Goal: Task Accomplishment & Management: Complete application form

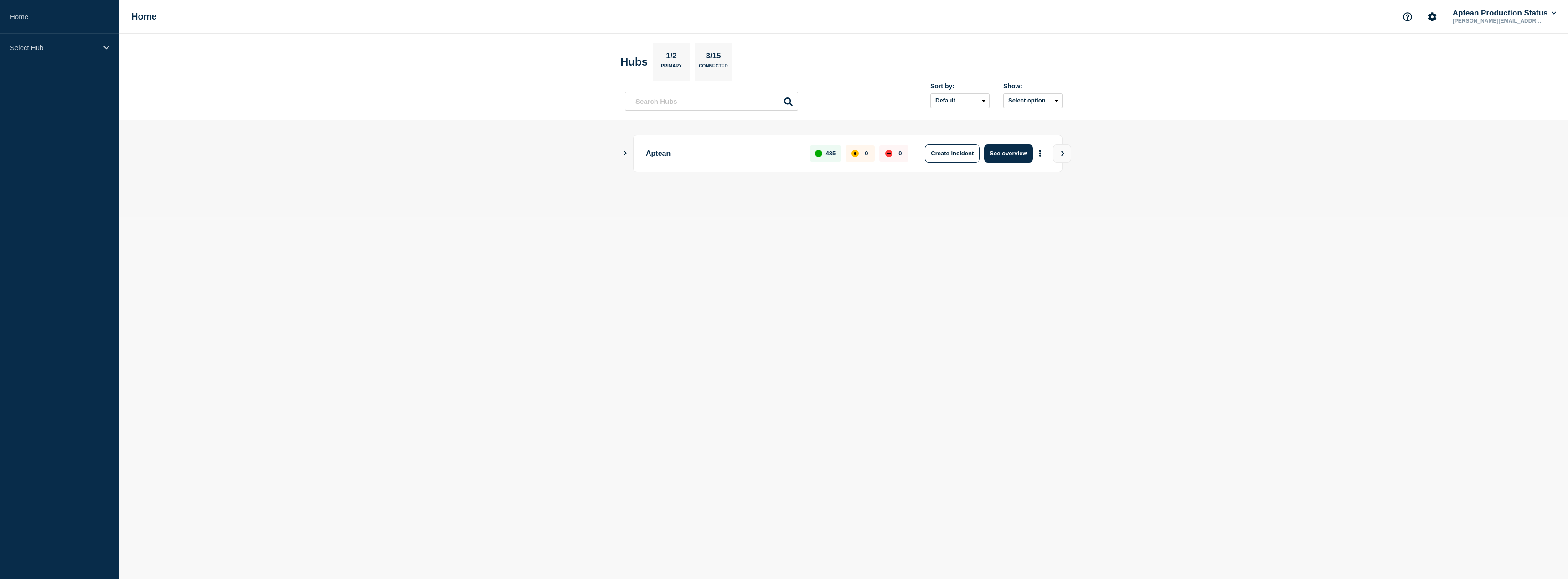
click at [627, 155] on icon "Show Connected Hubs" at bounding box center [625, 153] width 6 height 5
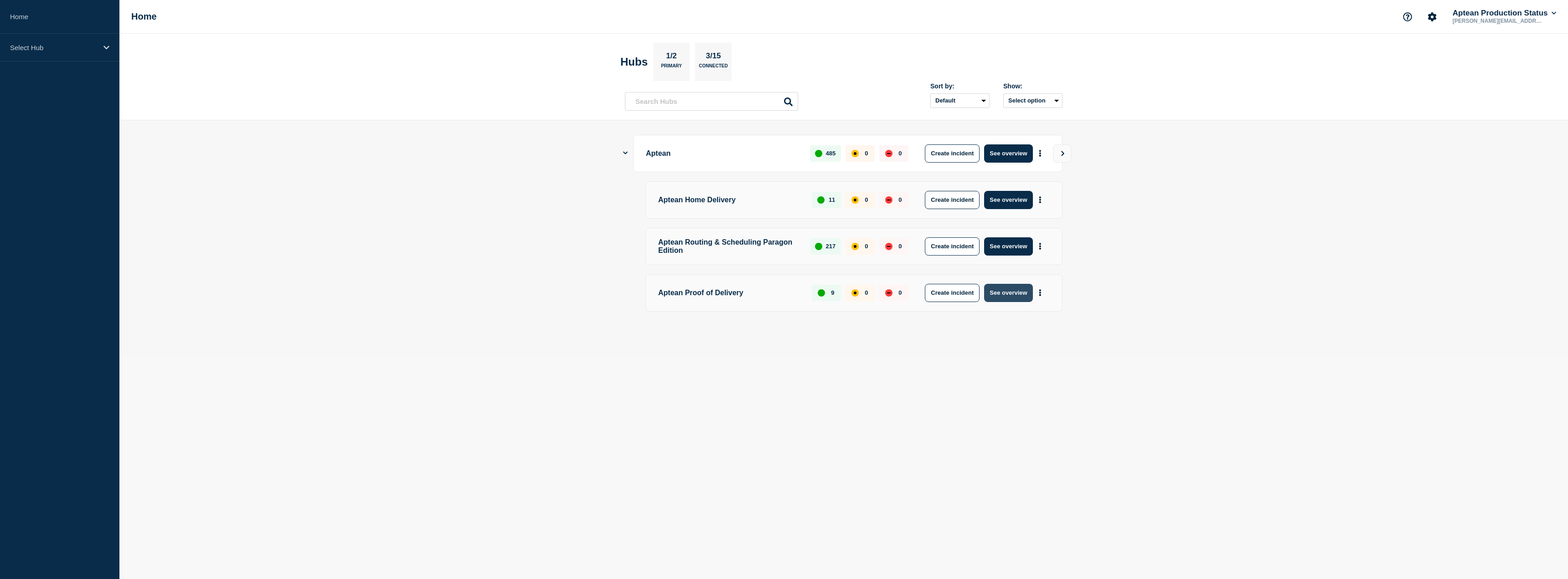
click at [1012, 297] on button "See overview" at bounding box center [1008, 292] width 48 height 18
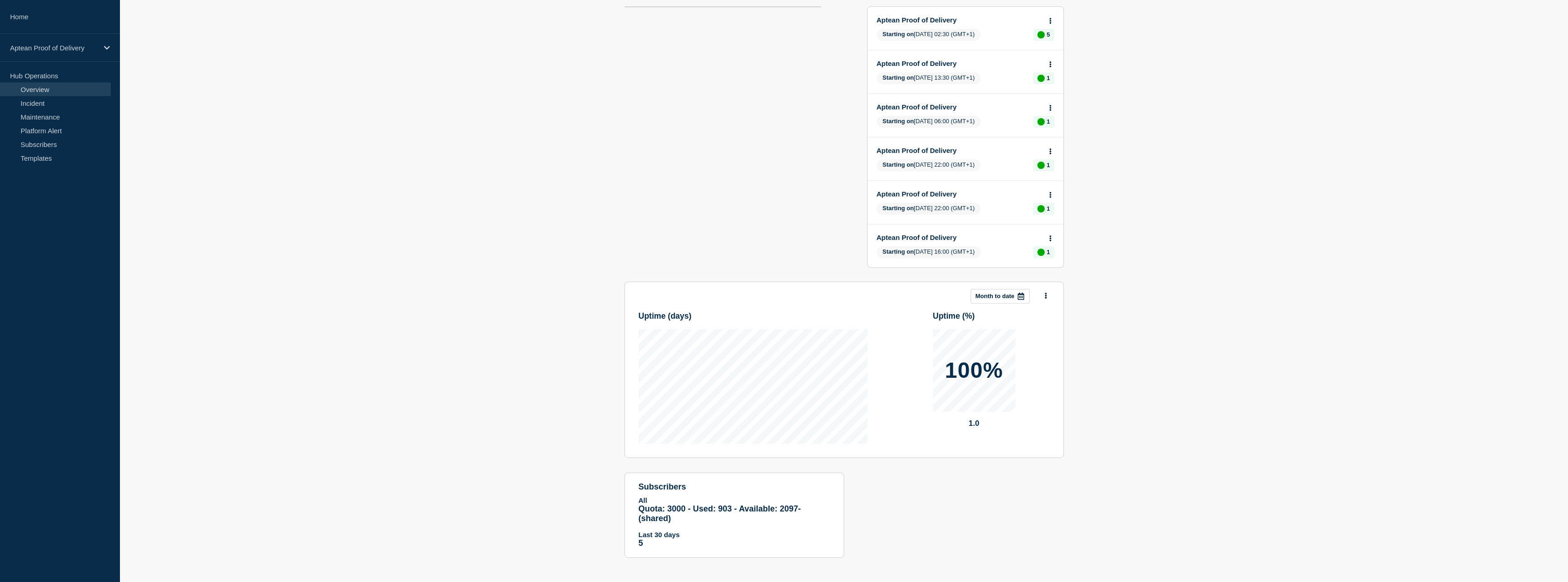
scroll to position [129, 0]
click at [58, 112] on link "Maintenance" at bounding box center [55, 117] width 111 height 14
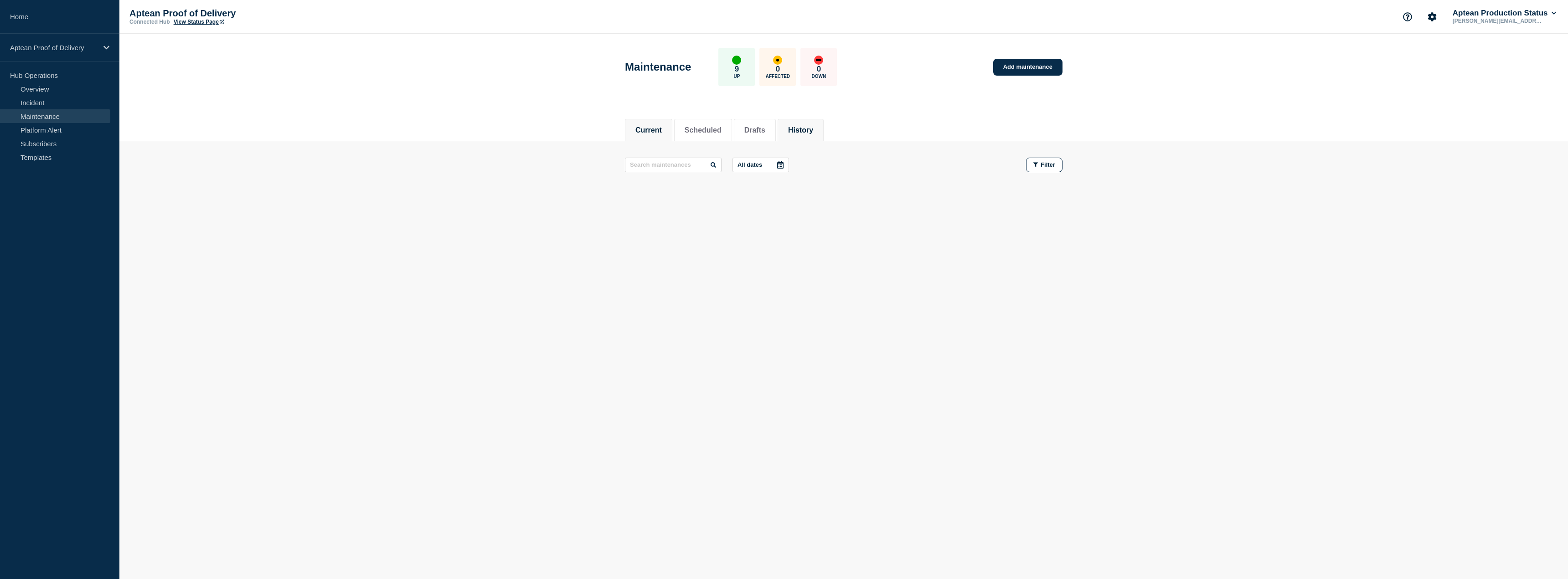
click at [808, 127] on button "History" at bounding box center [801, 130] width 25 height 8
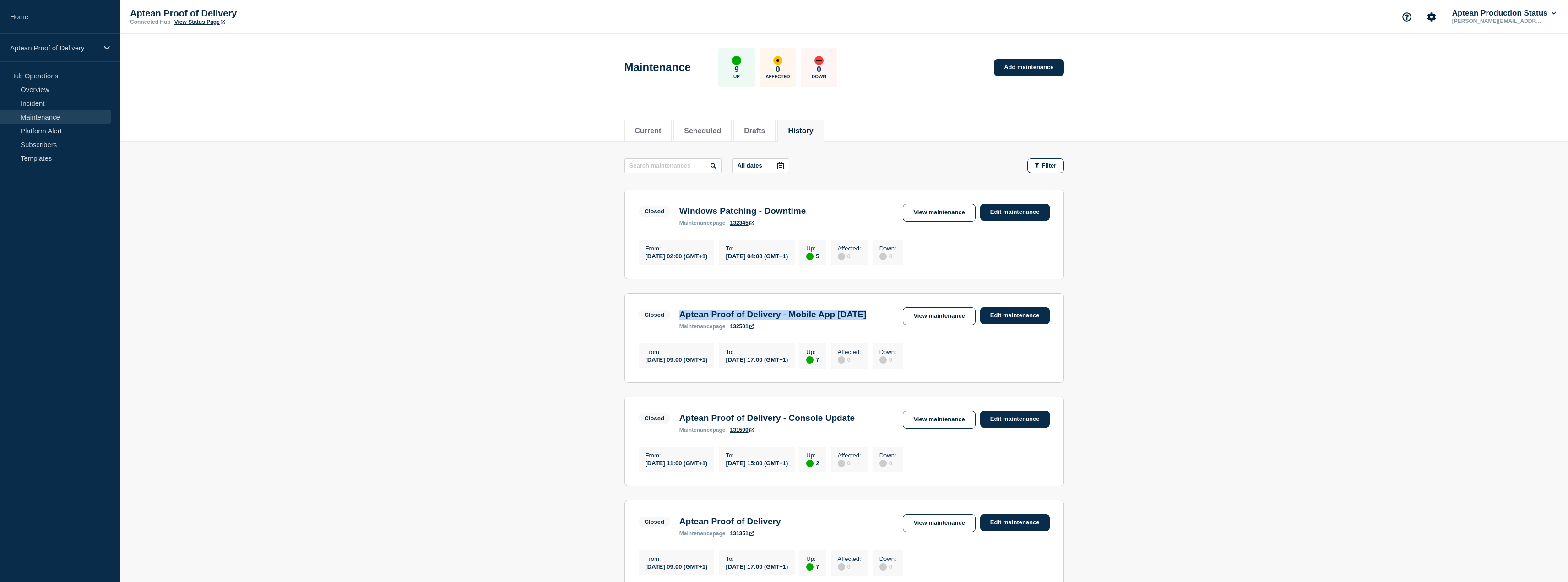
drag, startPoint x: 894, startPoint y: 321, endPoint x: 682, endPoint y: 319, distance: 212.0
click at [682, 319] on div "Closed Aptean Proof of Delivery - Mobile App [DATE] maintenance page 132501 Vie…" at bounding box center [844, 319] width 411 height 23
click at [1013, 323] on link "Edit maintenance" at bounding box center [1015, 315] width 69 height 17
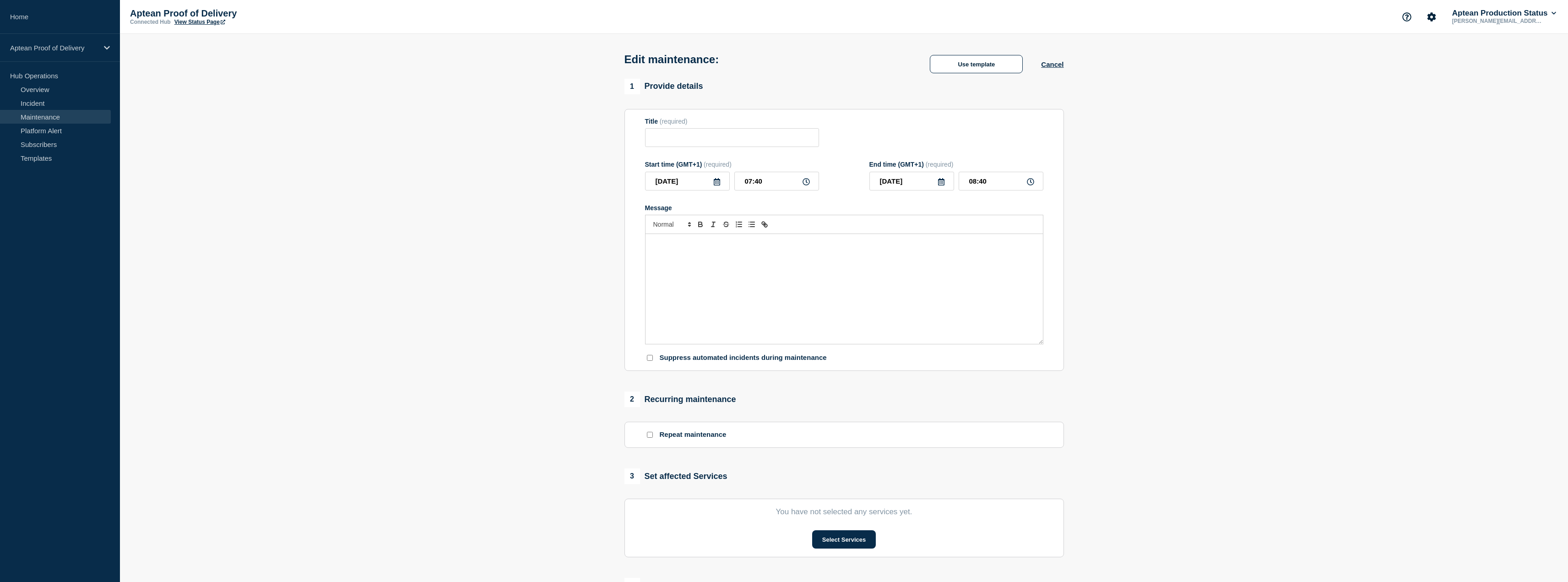
type input "Aptean Proof of Delivery - Mobile App [DATE]"
type input "[DATE]"
type input "09:00"
type input "[DATE]"
type input "17:00"
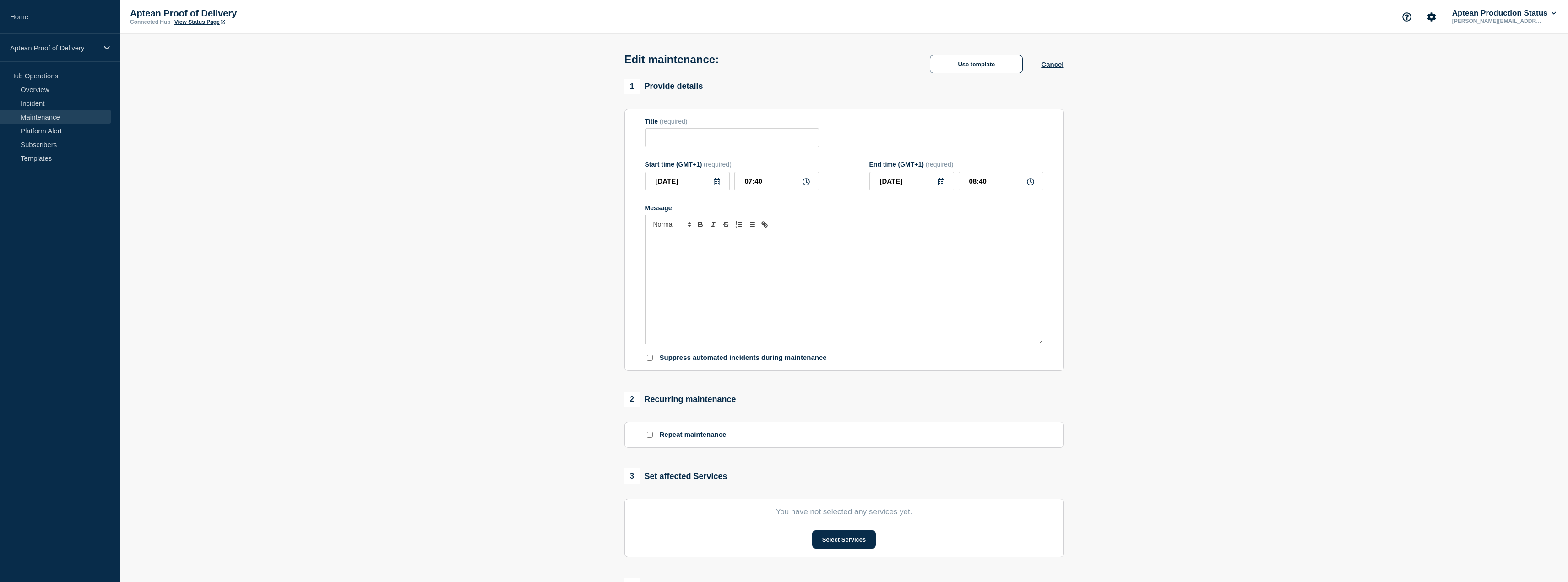
checkbox input "true"
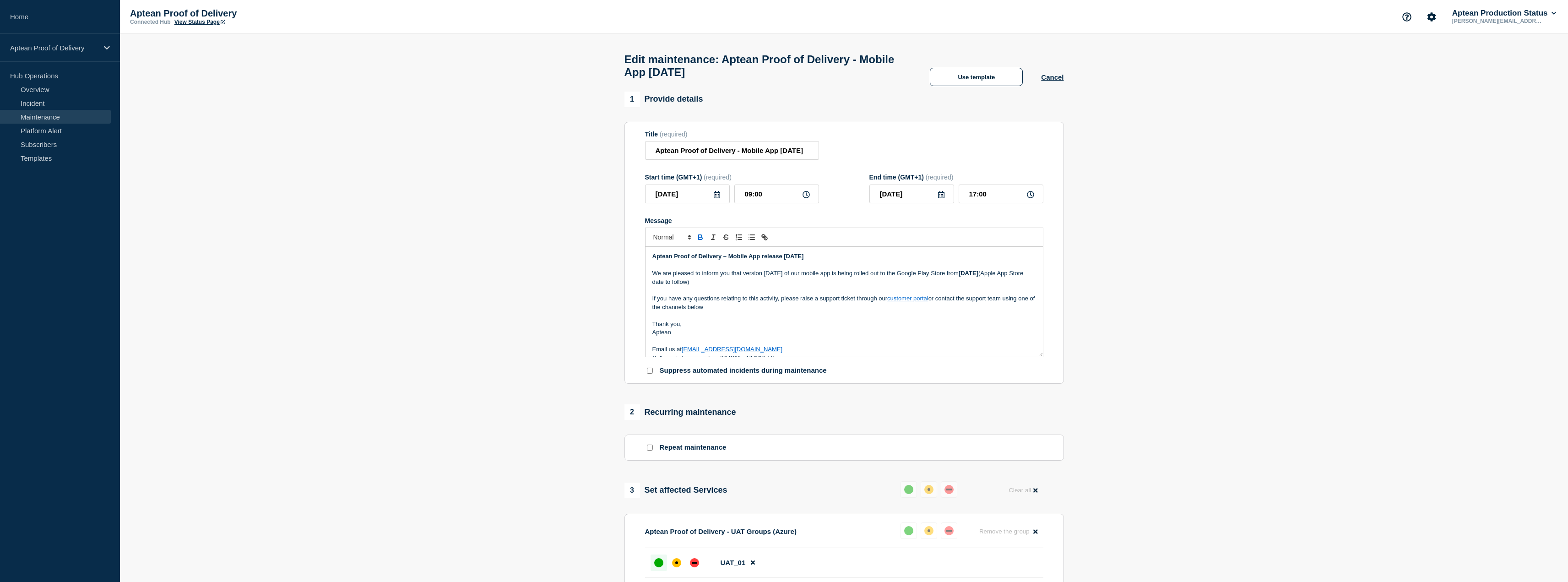
click at [837, 305] on p "If you have any questions relating to this activity, please raise a support tic…" at bounding box center [844, 303] width 384 height 17
click at [692, 337] on p "Aptean" at bounding box center [844, 333] width 384 height 8
copy div "Aptean Proof of Delivery – Mobile App release [DATE] We are pleased to inform y…"
click at [470, 269] on section "1 Provide details Title (required) Aptean Proof of Delivery - Mobile App [DATE]…" at bounding box center [844, 568] width 1448 height 953
click at [43, 118] on link "Maintenance" at bounding box center [55, 117] width 111 height 14
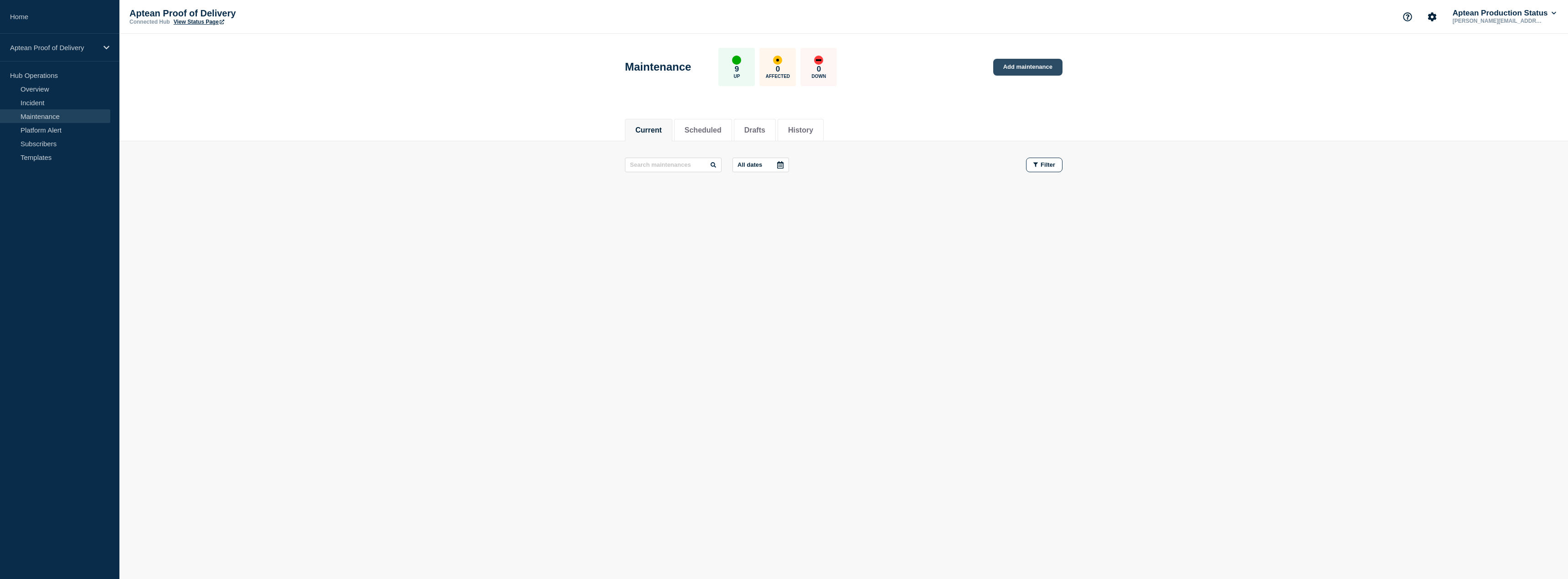
click at [1031, 64] on link "Add maintenance" at bounding box center [1028, 67] width 69 height 17
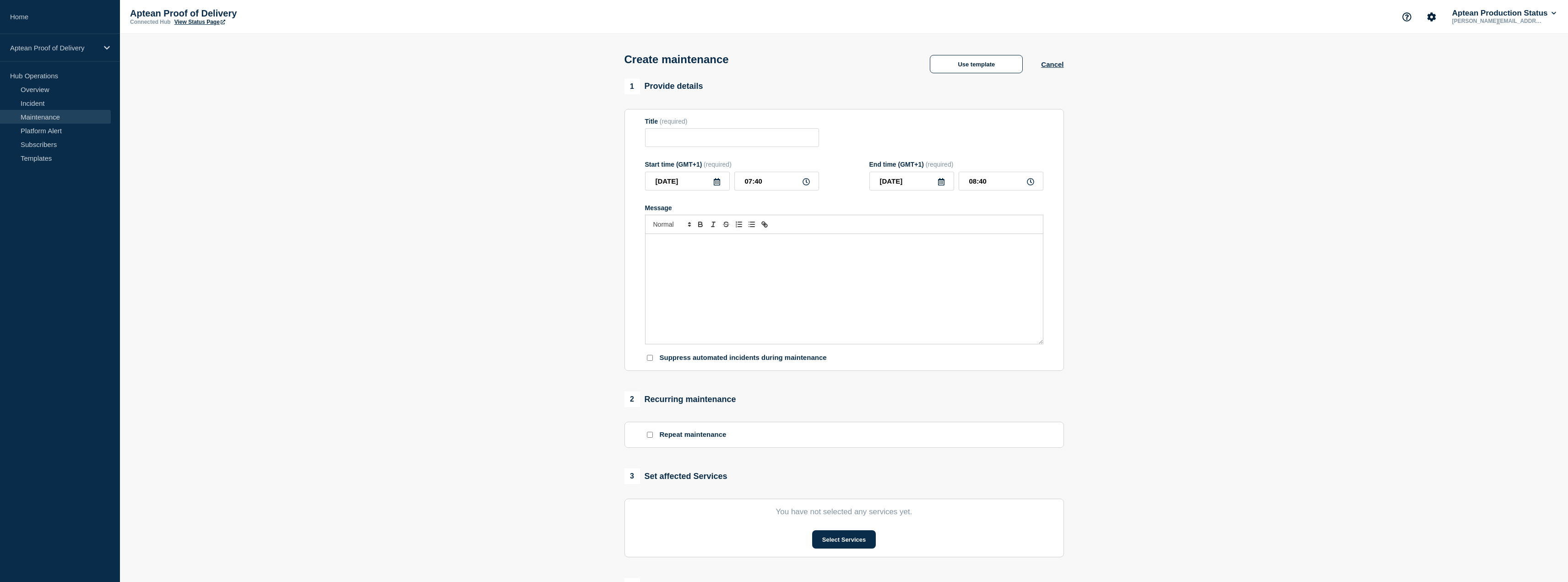
click at [757, 253] on div "Message" at bounding box center [844, 289] width 397 height 110
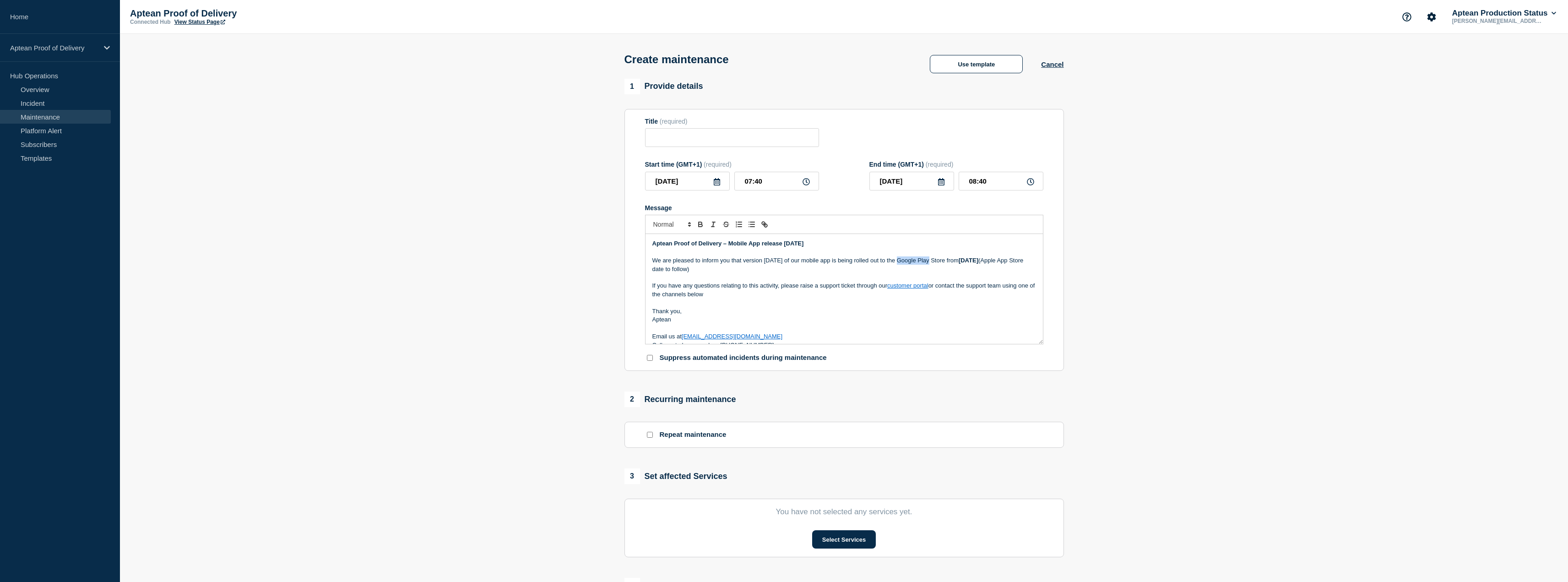
drag, startPoint x: 896, startPoint y: 261, endPoint x: 926, endPoint y: 261, distance: 30.0
click at [926, 261] on p "We are pleased to inform you that version [DATE] of our mobile app is being rol…" at bounding box center [844, 265] width 384 height 17
drag, startPoint x: 952, startPoint y: 264, endPoint x: 975, endPoint y: 264, distance: 23.0
click at [973, 264] on strong "[DATE]" at bounding box center [963, 260] width 20 height 7
drag, startPoint x: 754, startPoint y: 270, endPoint x: 668, endPoint y: 270, distance: 86.0
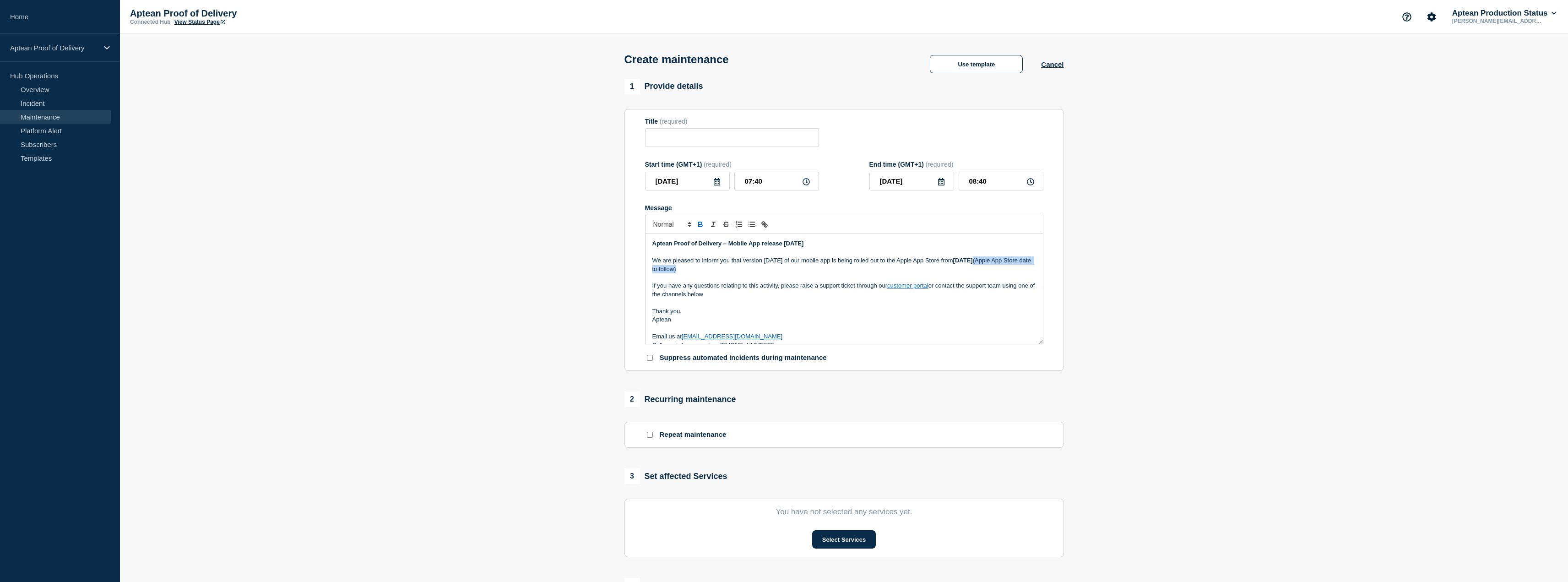
click at [668, 270] on p "We are pleased to inform you that version [DATE] of our mobile app is being rol…" at bounding box center [844, 265] width 384 height 17
click at [770, 291] on p "If you have any questions relating to this activity, please raise a support tic…" at bounding box center [844, 281] width 384 height 17
drag, startPoint x: 806, startPoint y: 247, endPoint x: 598, endPoint y: 243, distance: 208.0
click at [598, 243] on section "1 Provide details Title (required) Start time (GMT+1) (required) [DATE] 07:40 E…" at bounding box center [844, 397] width 1448 height 636
copy strong "Aptean Proof of Delivery – Mobile App release [DATE]"
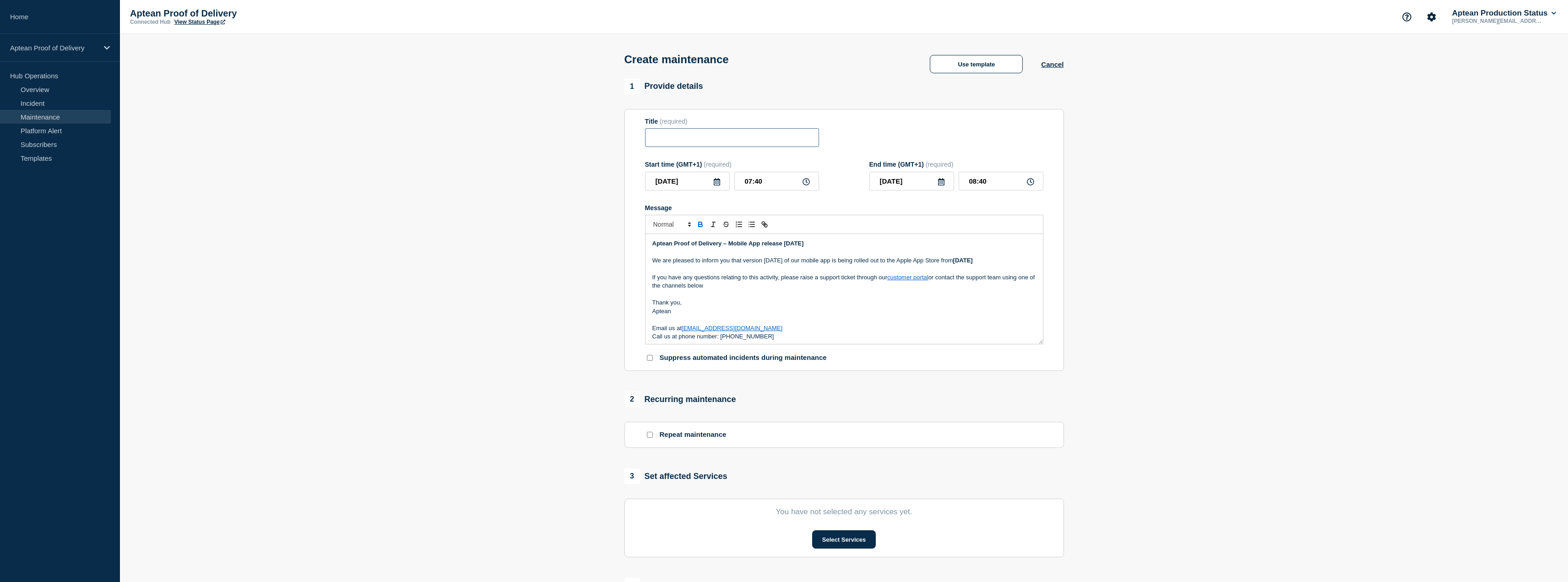
click at [688, 139] on input "Title" at bounding box center [732, 137] width 174 height 19
paste input "Aptean Proof of Delivery – Mobile App release [DATE]"
type input "Aptean Proof of Delivery – Mobile App release [DATE]"
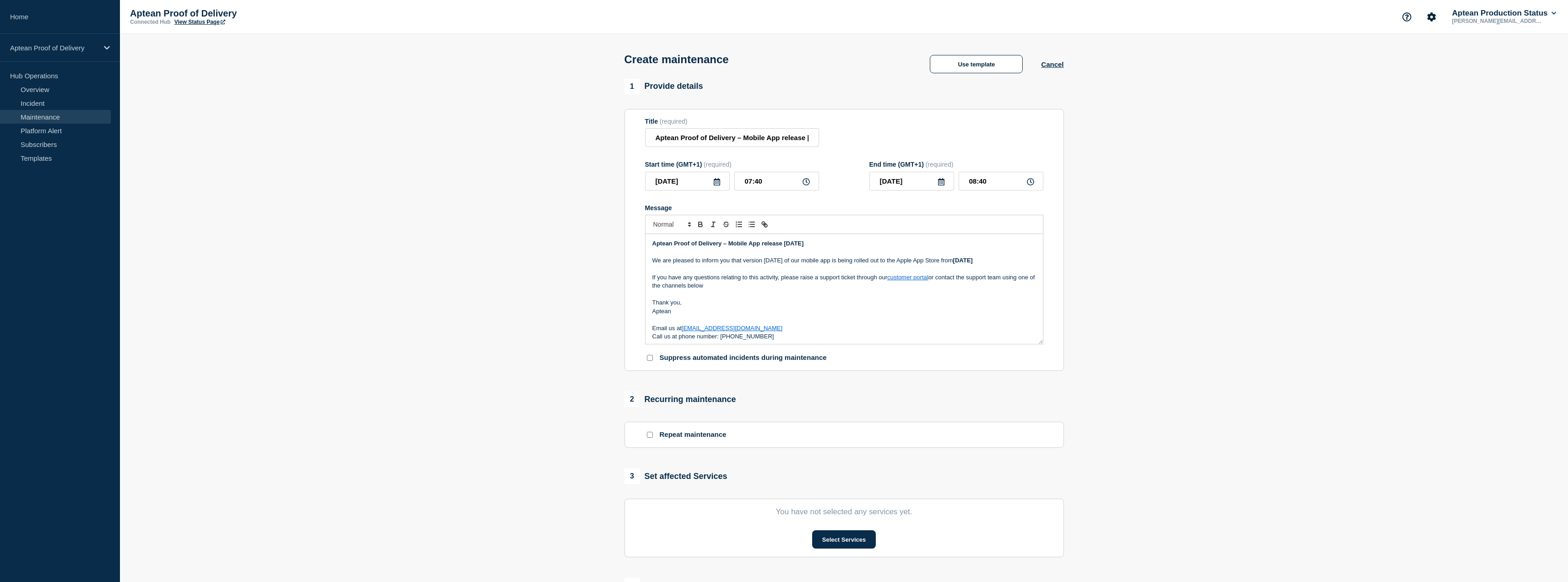
click at [561, 201] on section "1 Provide details Title (required) Aptean Proof of Delivery – Mobile App releas…" at bounding box center [844, 397] width 1448 height 636
click at [804, 184] on icon at bounding box center [806, 181] width 7 height 7
click at [765, 184] on input "07:40" at bounding box center [776, 181] width 85 height 19
click at [736, 185] on input "07:40" at bounding box center [776, 181] width 85 height 19
click at [764, 185] on input "07:40" at bounding box center [776, 181] width 85 height 19
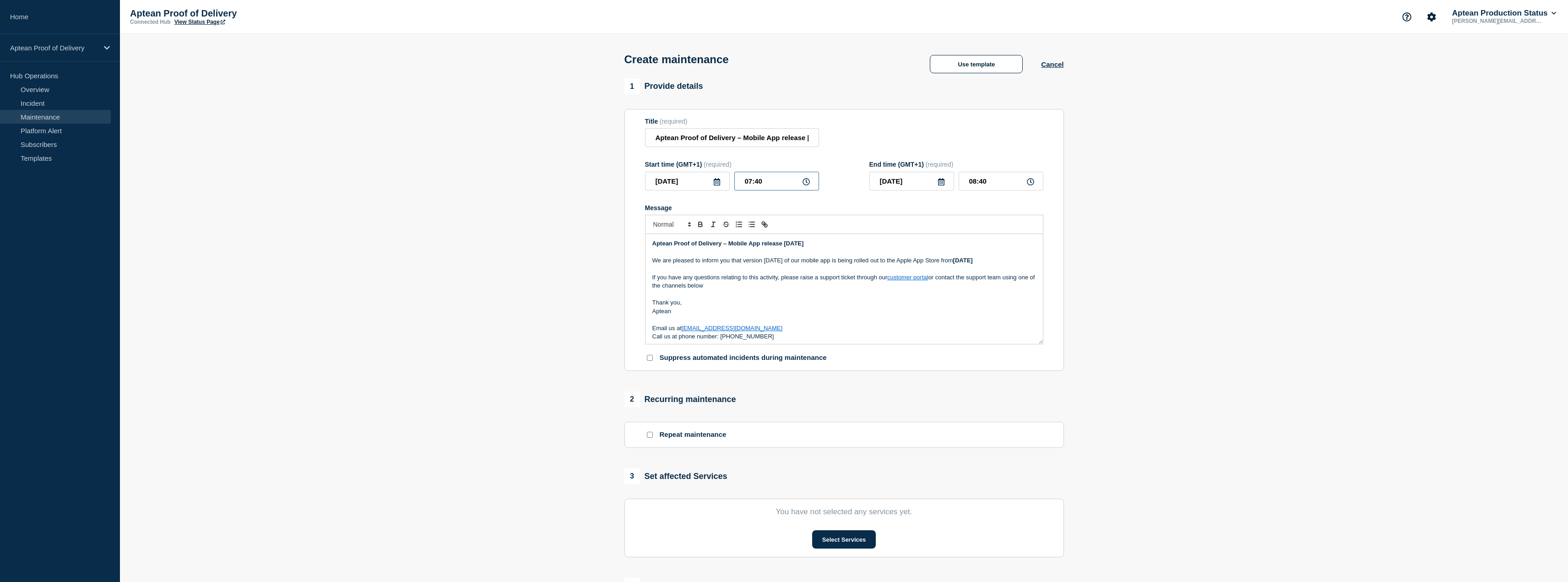
drag, startPoint x: 747, startPoint y: 183, endPoint x: 724, endPoint y: 183, distance: 23.0
click at [724, 183] on div "[DATE] 07:40" at bounding box center [732, 181] width 174 height 19
type input "09:00"
drag, startPoint x: 1001, startPoint y: 182, endPoint x: 928, endPoint y: 179, distance: 73.1
click at [928, 179] on div "[DATE] 10:00" at bounding box center [956, 181] width 174 height 19
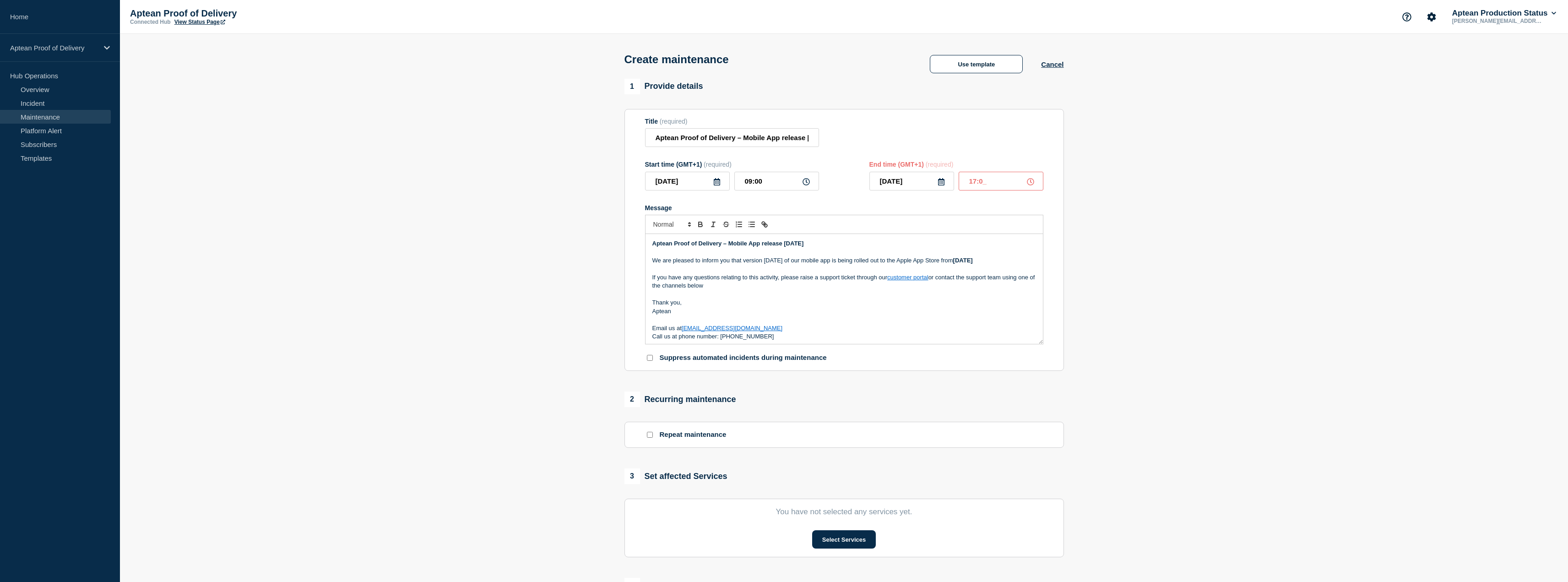
type input "17:00"
click at [990, 137] on div "Title (required) Aptean Proof of Delivery – Mobile App release [DATE]" at bounding box center [844, 133] width 398 height 30
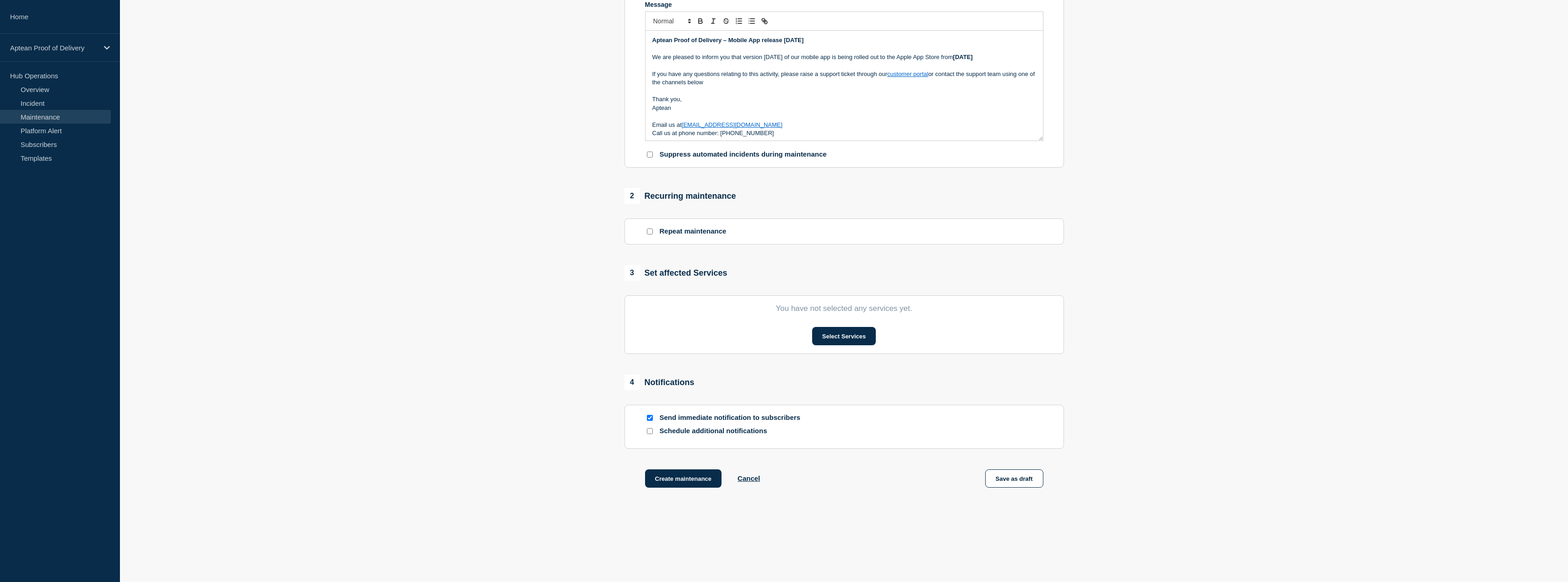
scroll to position [217, 0]
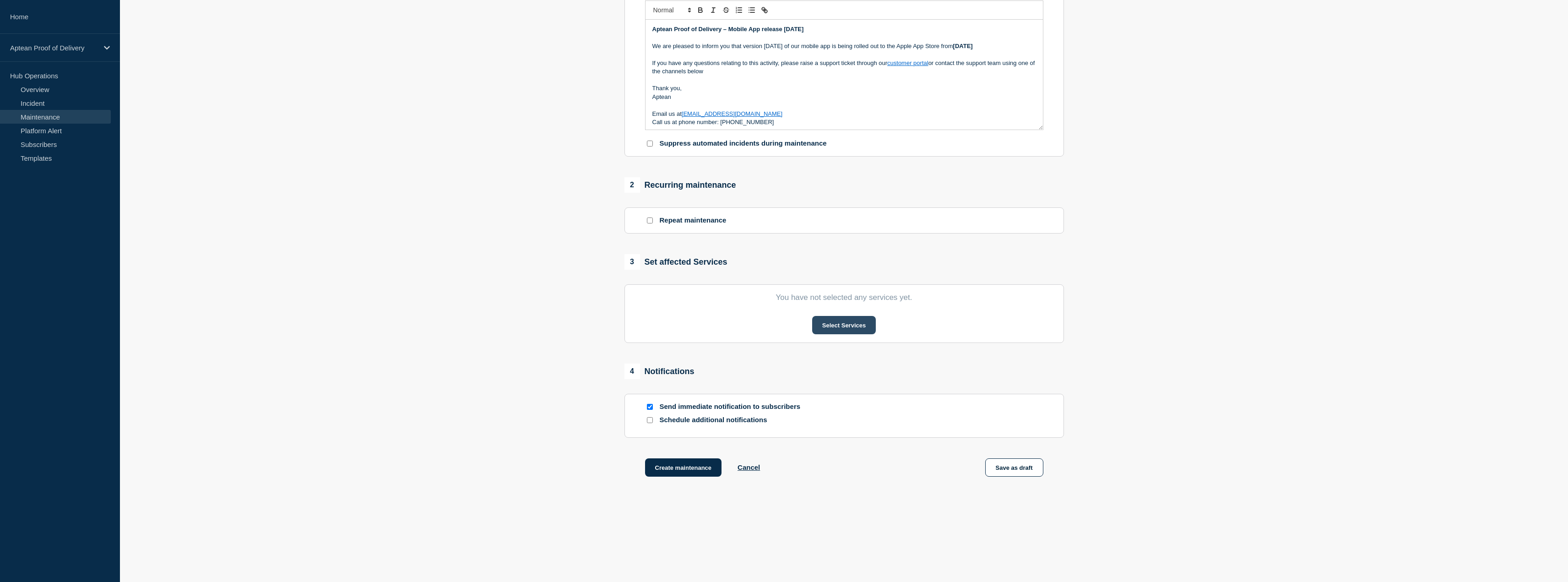
click at [832, 326] on button "Select Services" at bounding box center [844, 325] width 63 height 18
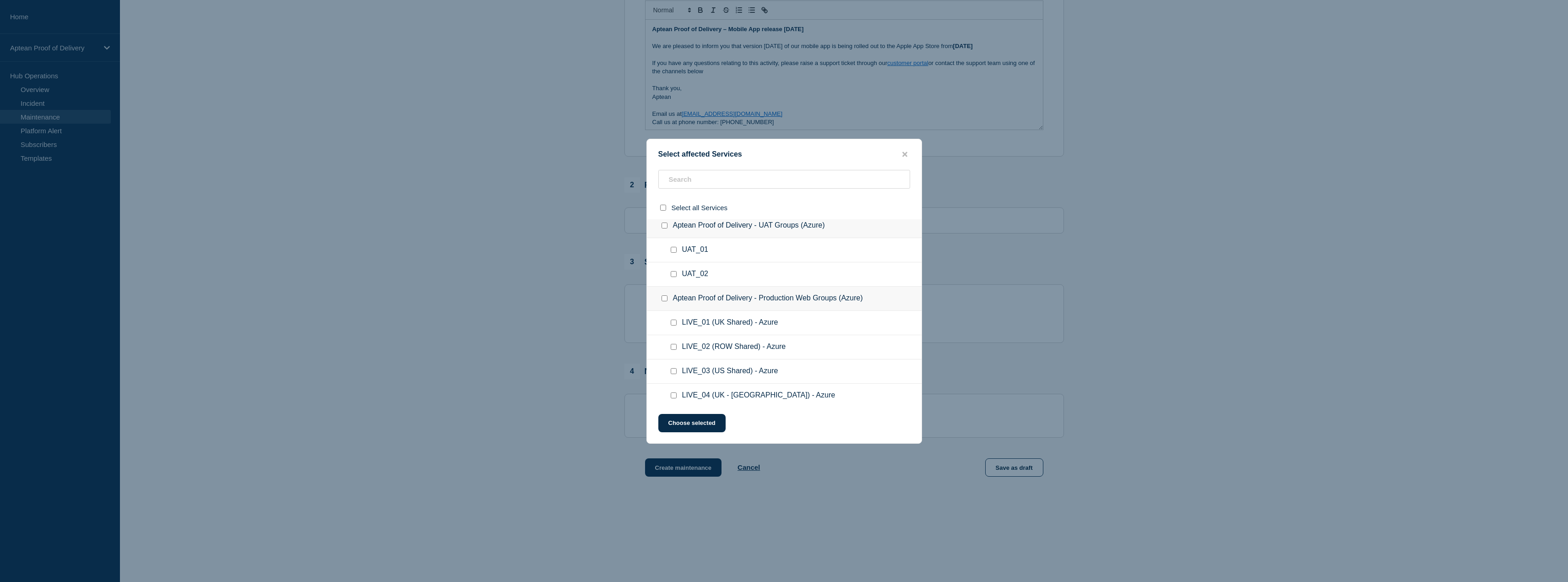
scroll to position [109, 0]
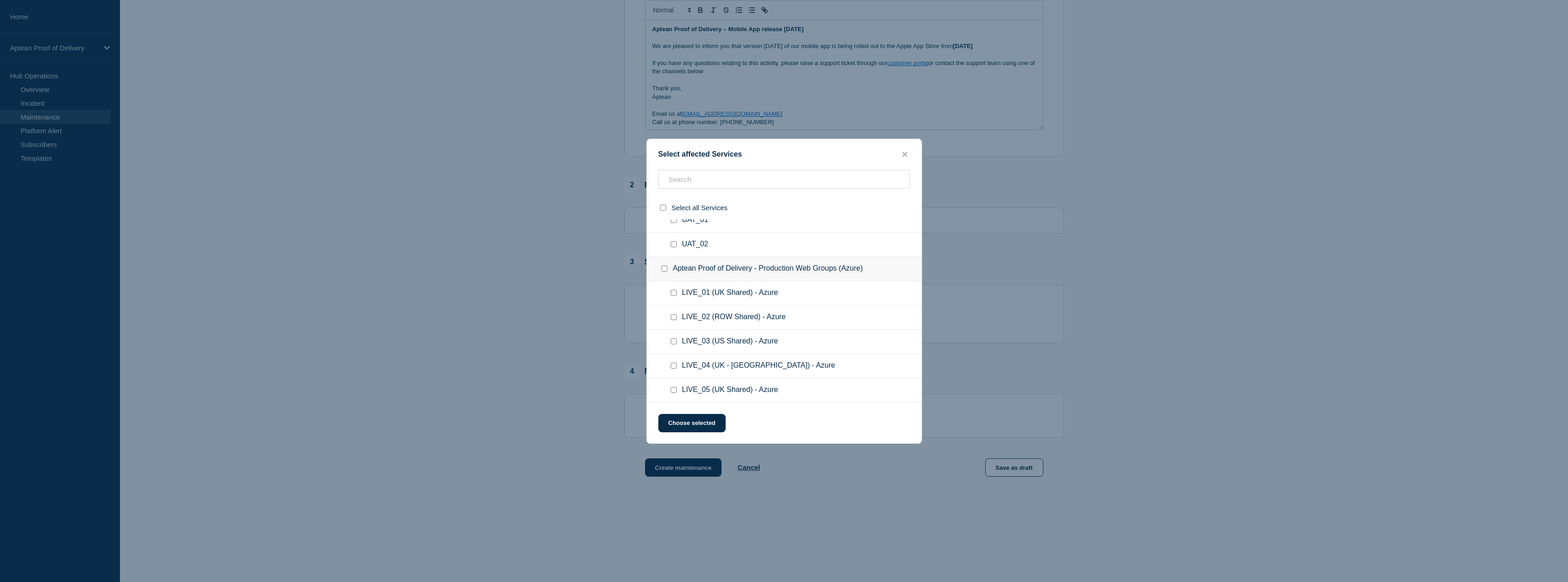
click at [672, 299] on ul "LIVE_01 (UK Shared) - Azure" at bounding box center [784, 293] width 275 height 24
click at [664, 273] on div at bounding box center [666, 269] width 13 height 9
click at [665, 267] on input "Aptean Proof of Delivery - Production Web Groups (Azure) checkbox" at bounding box center [664, 268] width 6 height 6
checkbox input "true"
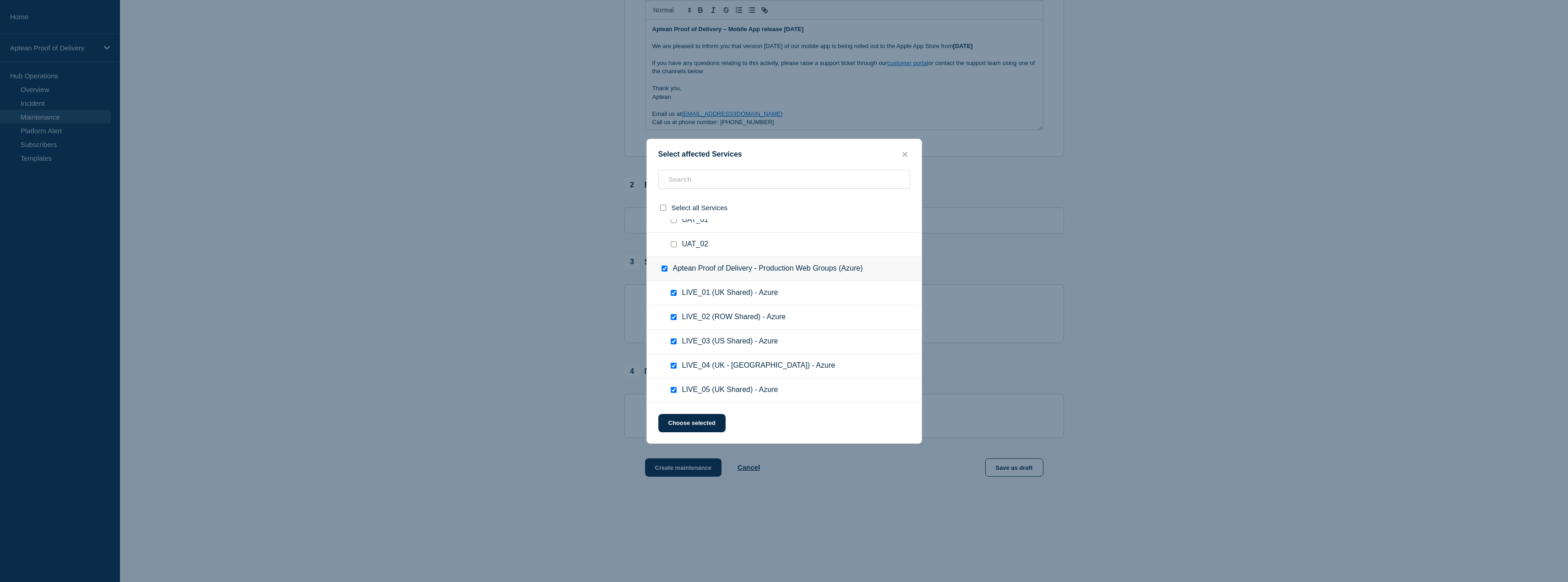
checkbox input "true"
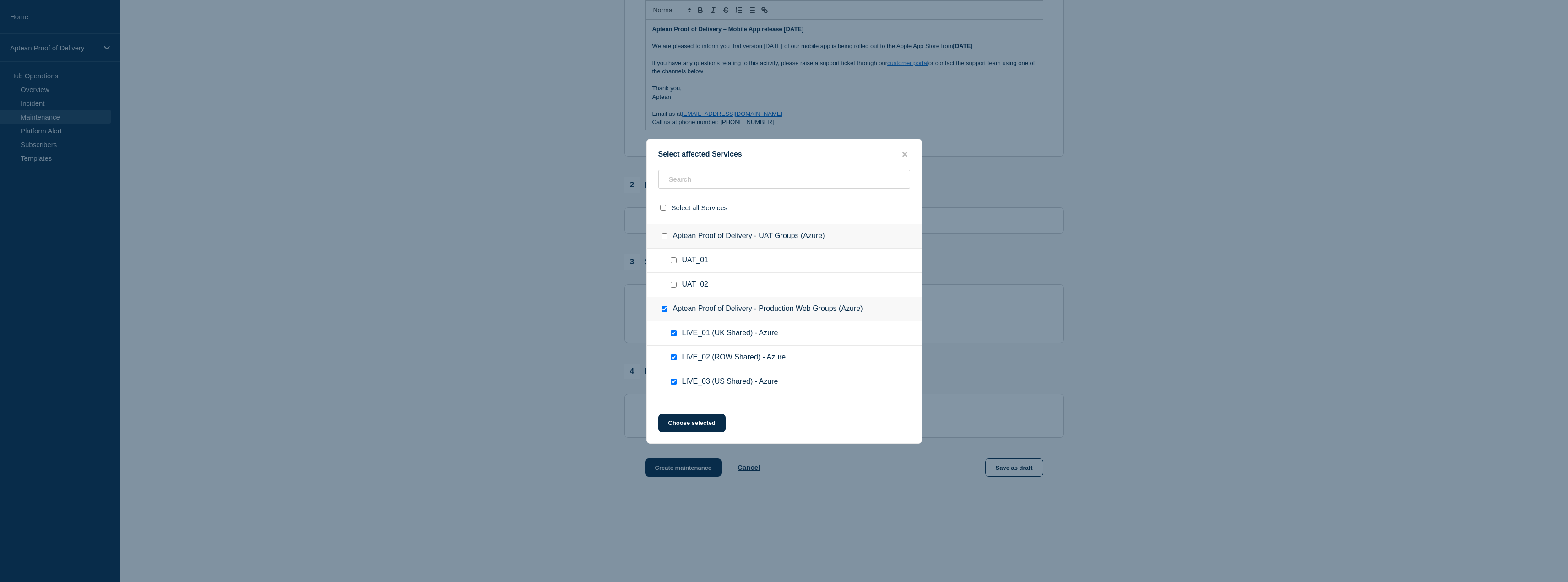
scroll to position [63, 0]
click at [666, 246] on div at bounding box center [666, 242] width 13 height 9
click at [666, 241] on input "Aptean Proof of Delivery - UAT Groups (Azure) checkbox" at bounding box center [664, 241] width 6 height 6
checkbox input "true"
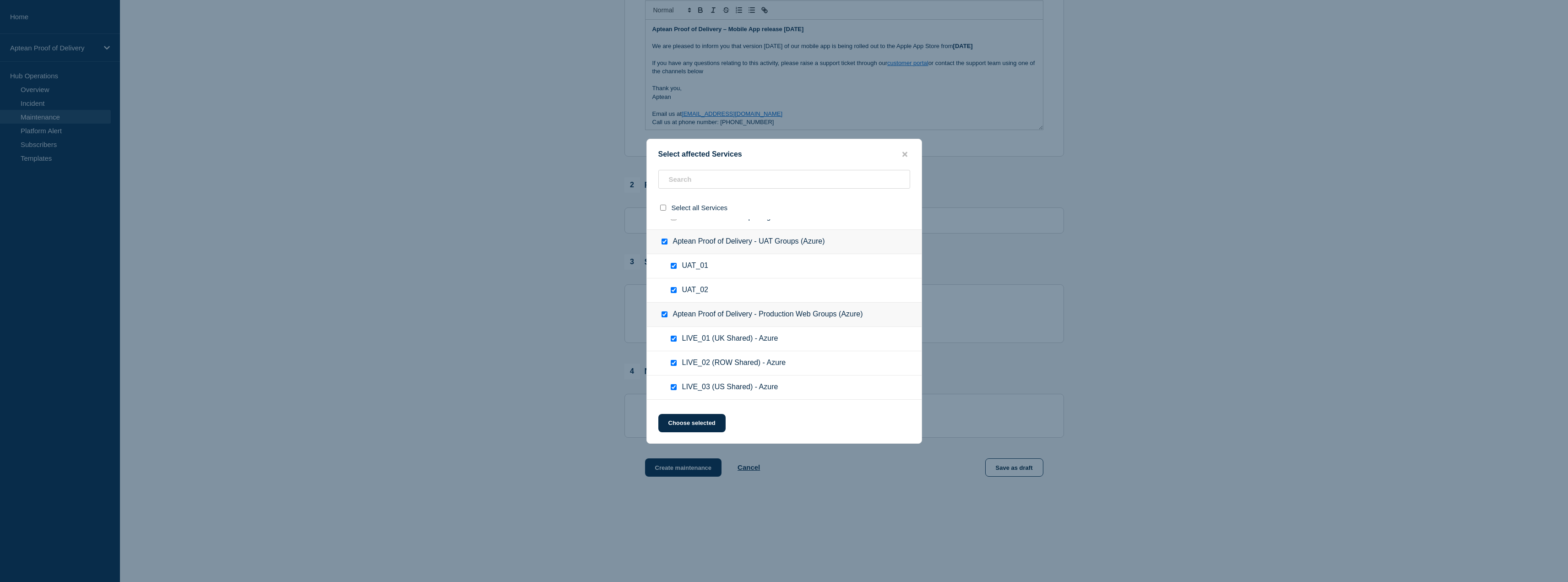
checkbox input "true"
click at [689, 422] on button "Choose selected" at bounding box center [692, 423] width 67 height 18
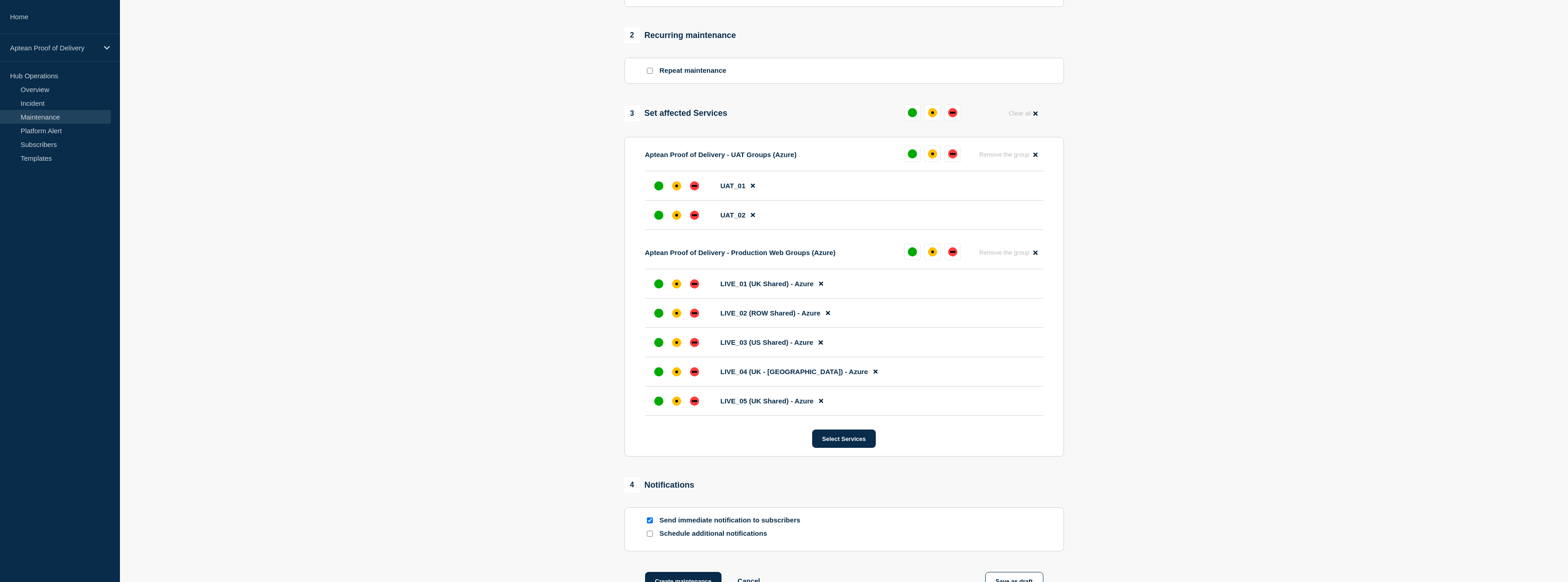
scroll to position [400, 0]
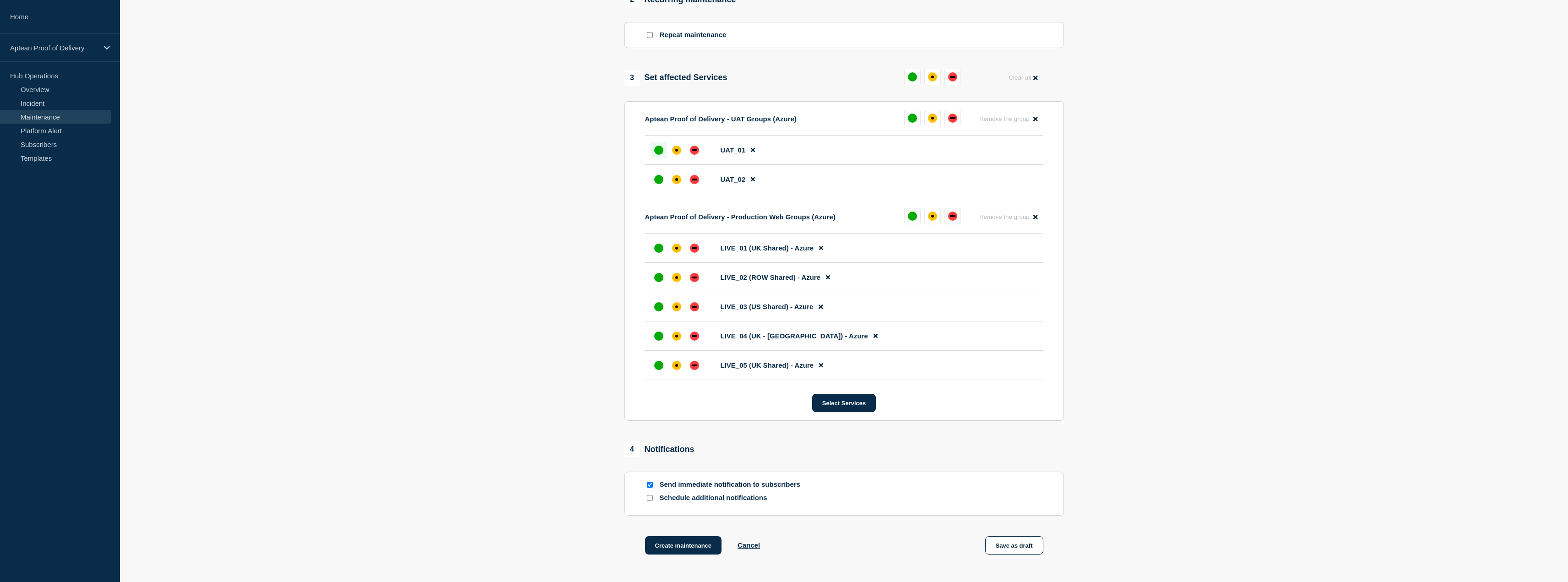
click at [660, 151] on div "up" at bounding box center [659, 150] width 9 height 9
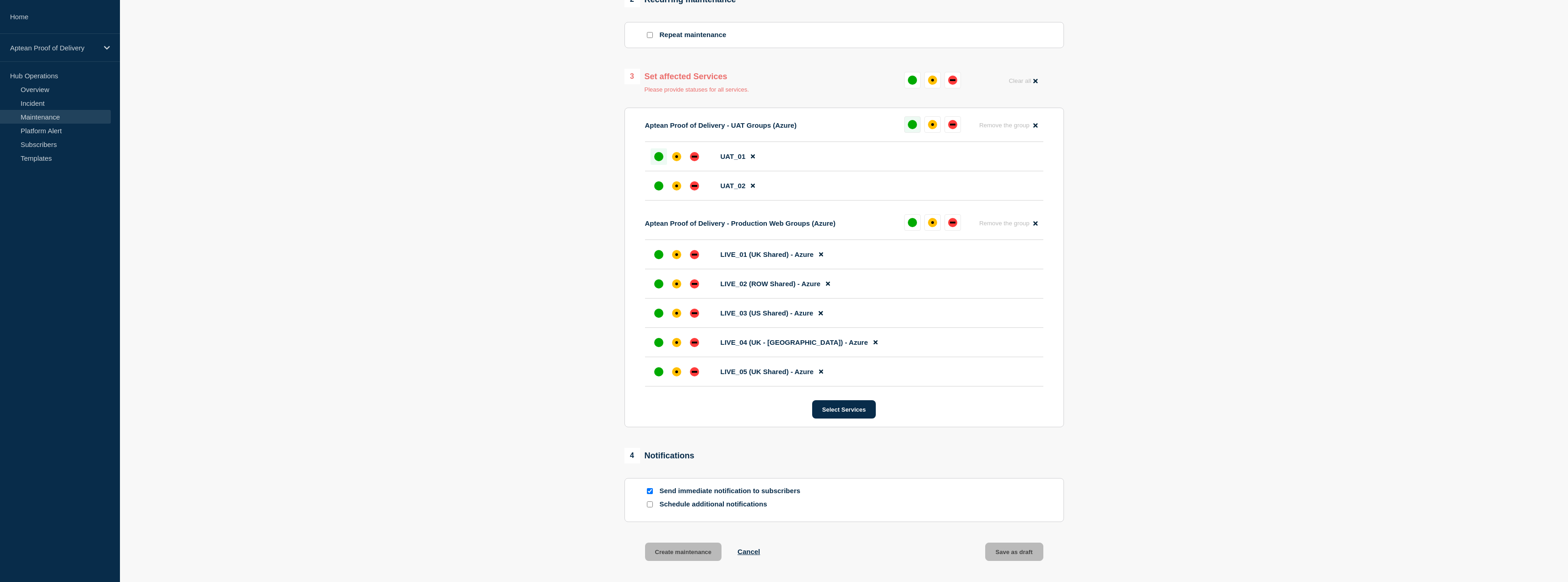
click at [907, 131] on button at bounding box center [912, 124] width 17 height 17
click at [910, 226] on div "up" at bounding box center [912, 223] width 9 height 9
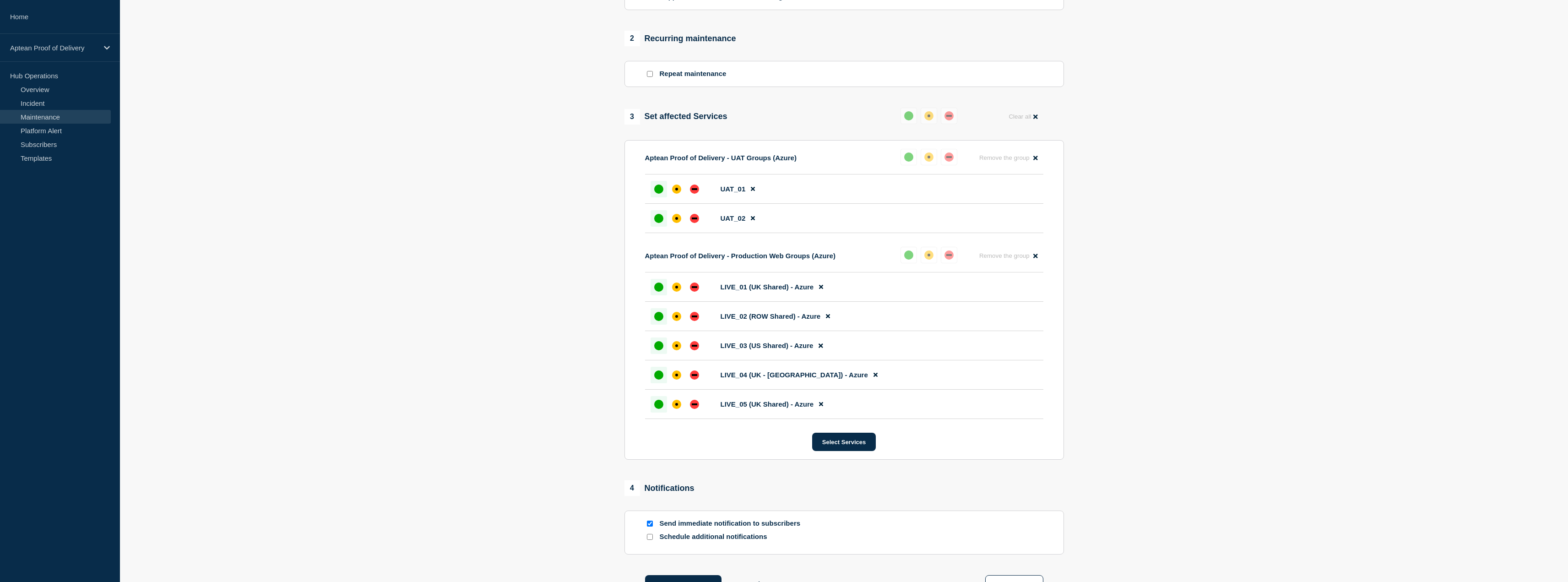
scroll to position [367, 0]
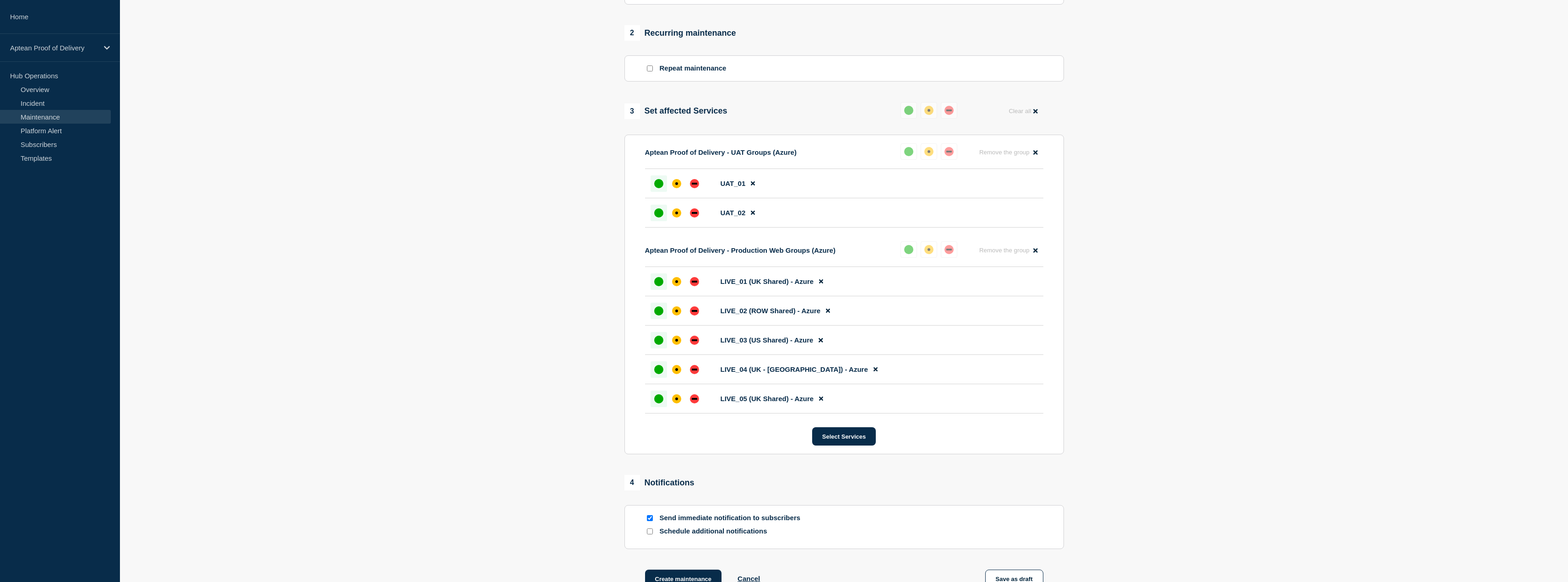
click at [600, 495] on section "1 Provide details Title (required) Aptean Proof of Delivery – Mobile App releas…" at bounding box center [844, 162] width 1448 height 899
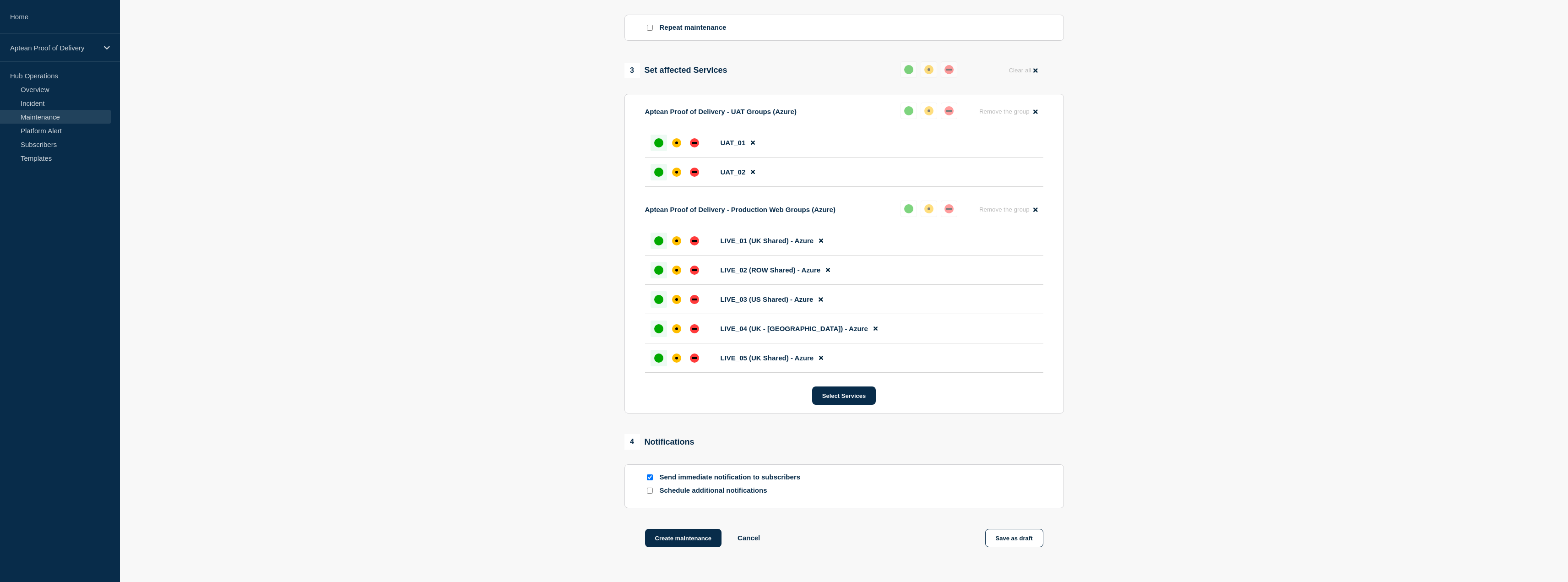
scroll to position [412, 0]
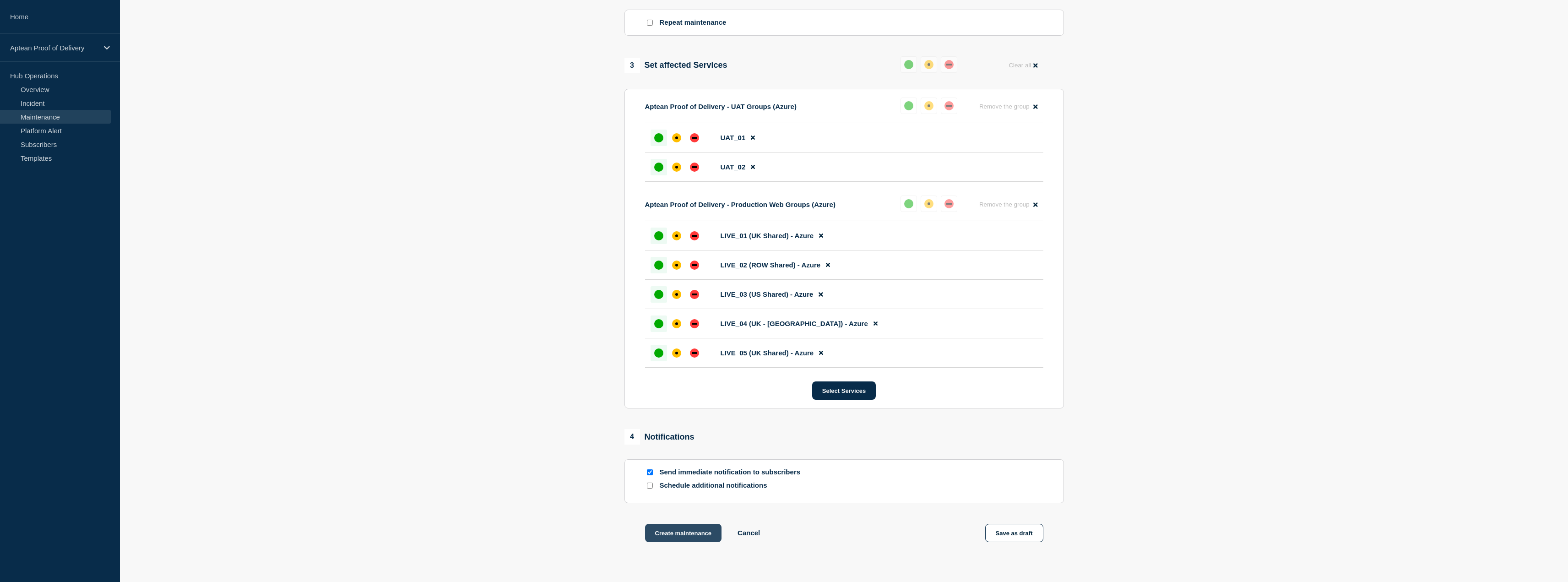
click at [676, 534] on button "Create maintenance" at bounding box center [683, 533] width 77 height 18
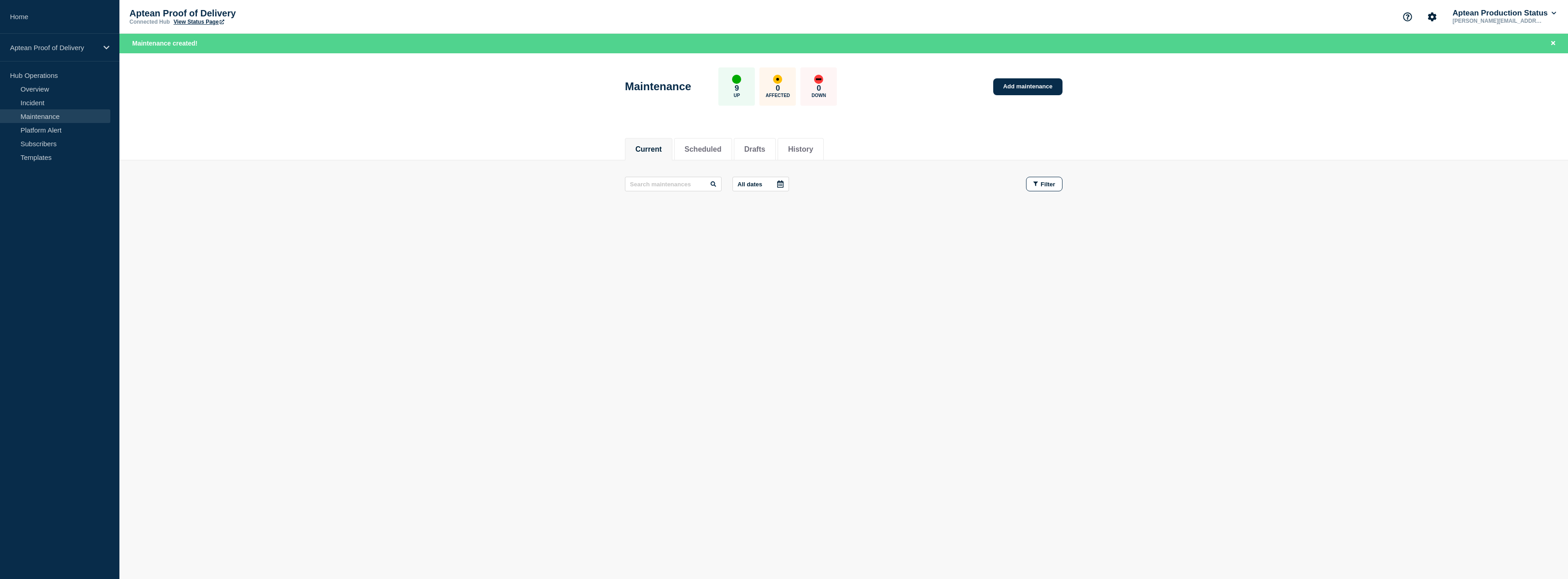
click at [662, 147] on button "Current" at bounding box center [649, 149] width 27 height 8
click at [685, 145] on li "Scheduled" at bounding box center [703, 149] width 58 height 23
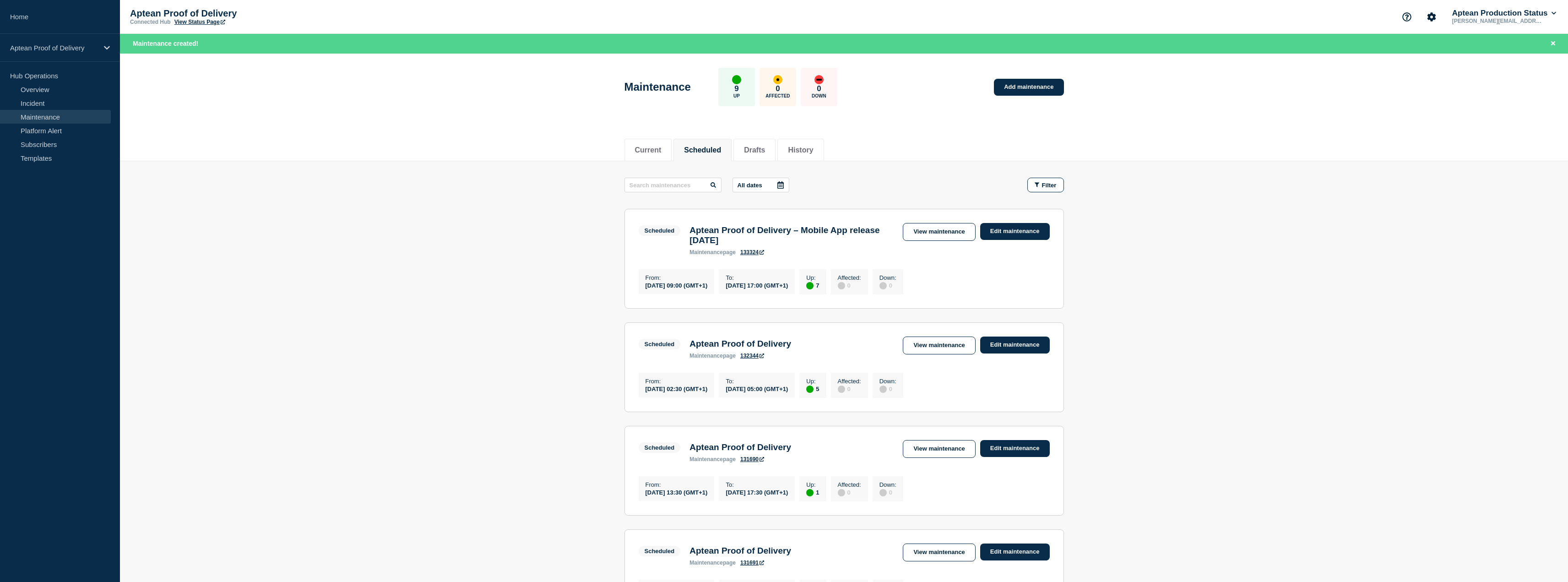
click at [555, 314] on main "All dates Filter Scheduled 7 Up Aptean Proof of Delivery – Mobile App release […" at bounding box center [844, 552] width 1448 height 782
click at [930, 235] on link "View maintenance" at bounding box center [939, 232] width 73 height 18
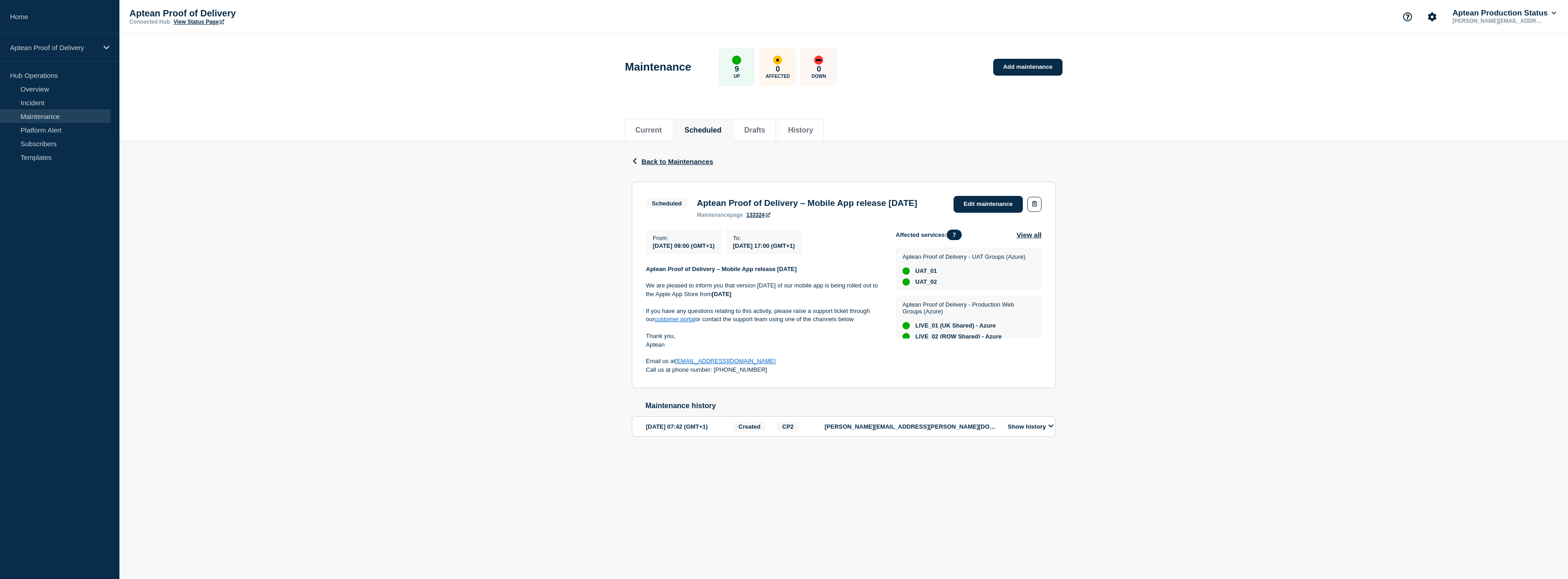
click at [577, 290] on div "Back Back to Maintenances Scheduled Aptean Proof of Delivery – Mobile App relea…" at bounding box center [843, 303] width 1449 height 324
click at [574, 307] on div "Back Back to Maintenances Scheduled Aptean Proof of Delivery – Mobile App relea…" at bounding box center [843, 303] width 1449 height 324
click at [464, 256] on div "Back Back to Maintenances Scheduled Aptean Proof of Delivery – Mobile App relea…" at bounding box center [843, 303] width 1449 height 324
click at [1109, 466] on div "Back Back to Maintenances Scheduled Aptean Proof of Delivery – Mobile App relea…" at bounding box center [843, 303] width 1449 height 324
